Goal: Find specific page/section: Find specific page/section

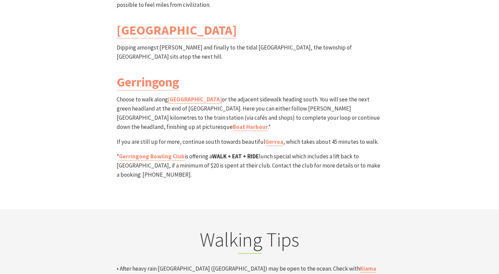
scroll to position [2031, 0]
click at [168, 153] on link "Gerringong Bowling Club" at bounding box center [151, 157] width 65 height 8
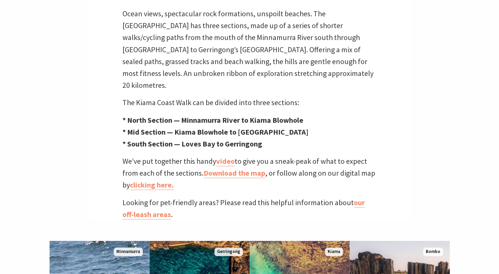
scroll to position [229, 0]
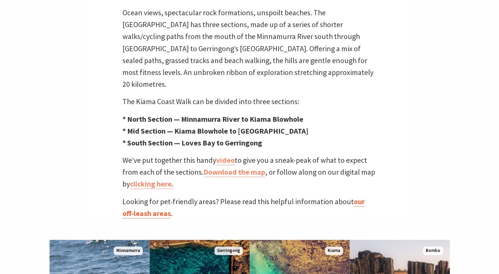
click at [365, 197] on link "our off-leash areas" at bounding box center [243, 208] width 242 height 22
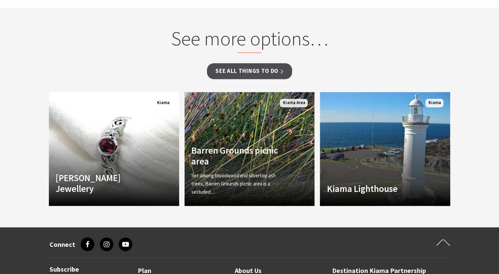
scroll to position [508, 0]
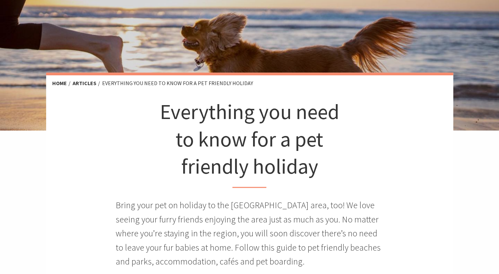
scroll to position [90, 0]
